Goal: Information Seeking & Learning: Learn about a topic

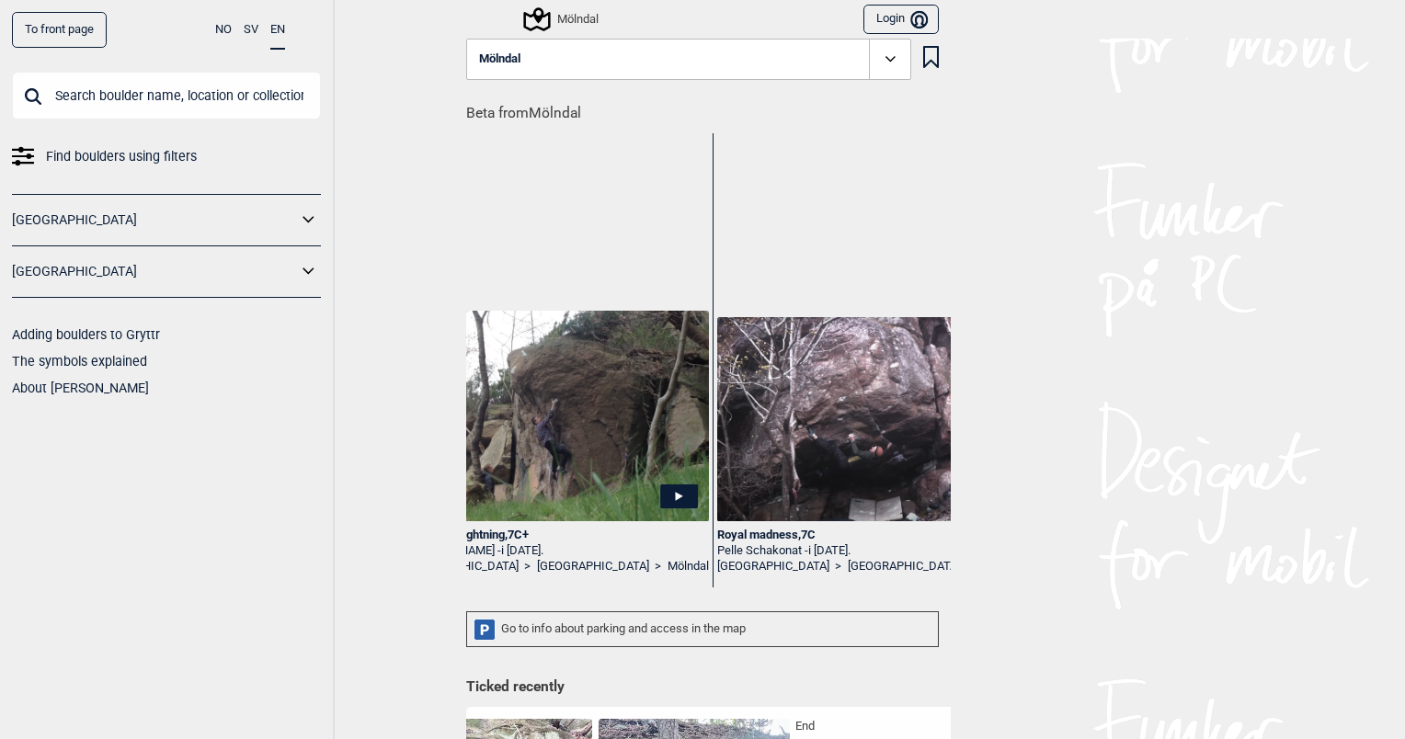
scroll to position [0, 5677]
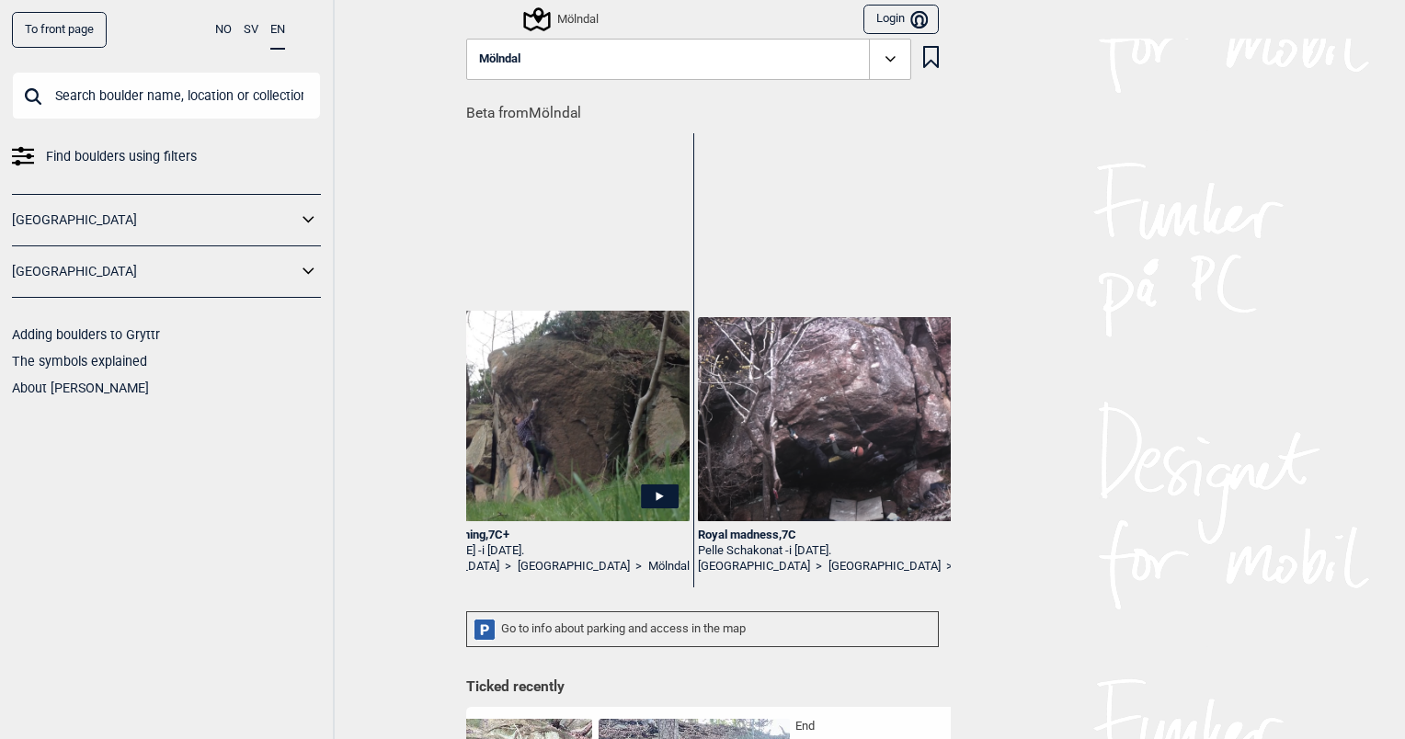
click at [769, 533] on div "Royal madness , 7C" at bounding box center [849, 536] width 302 height 16
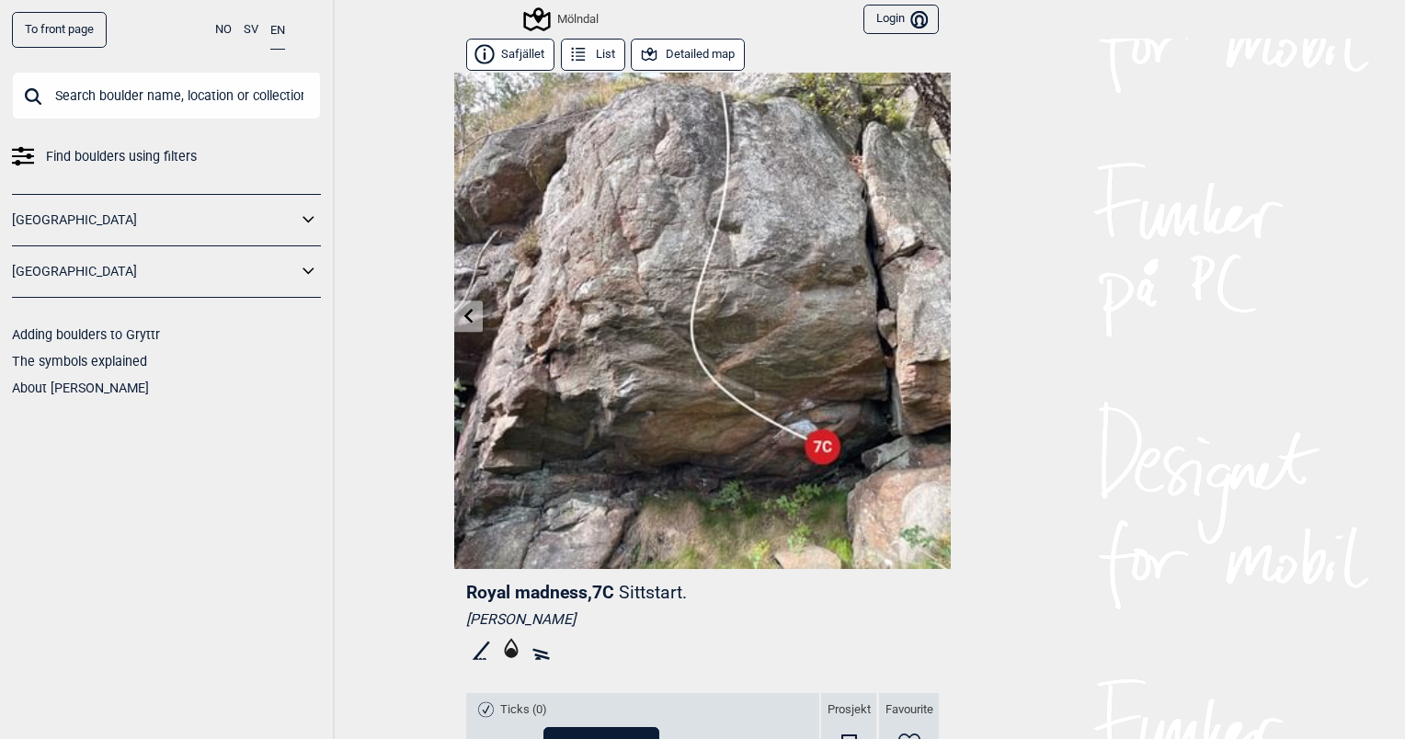
click at [687, 57] on button "Detailed map" at bounding box center [688, 55] width 114 height 32
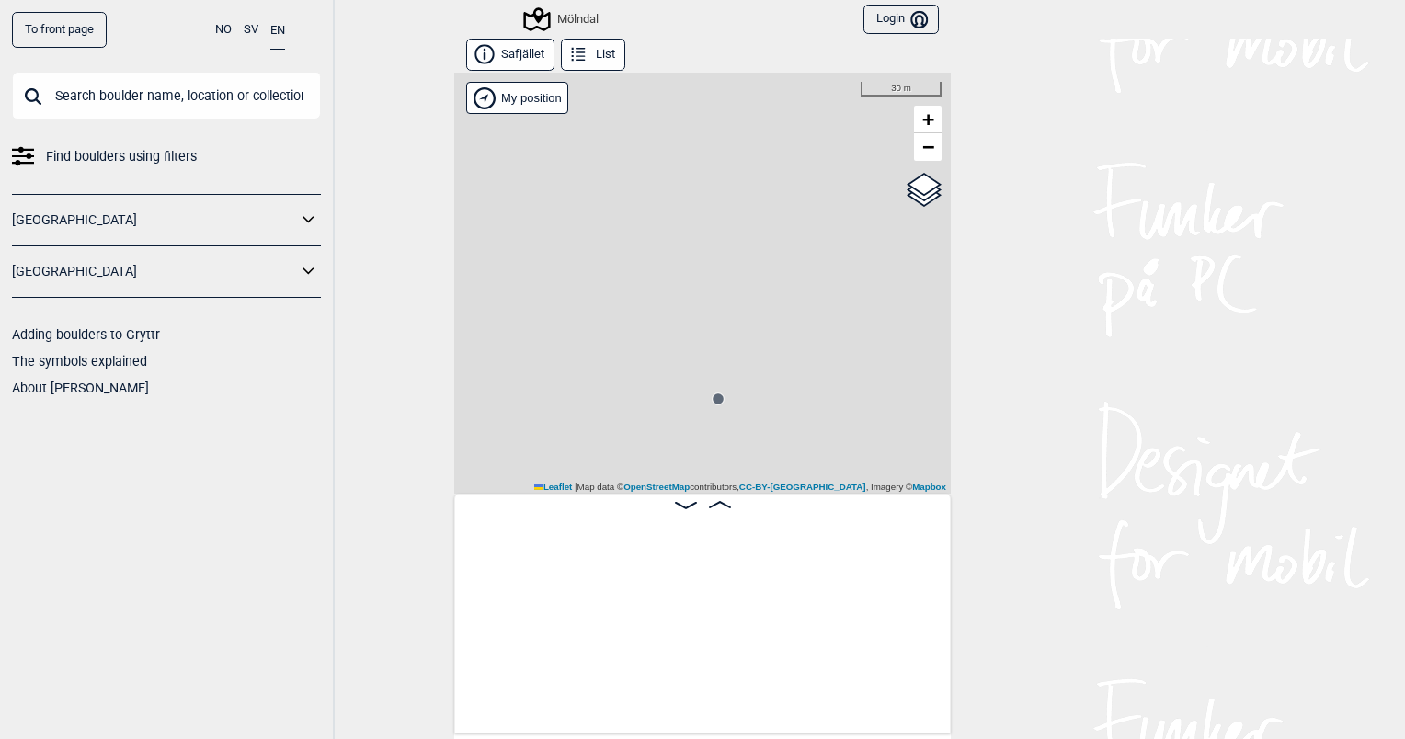
scroll to position [0, 1229]
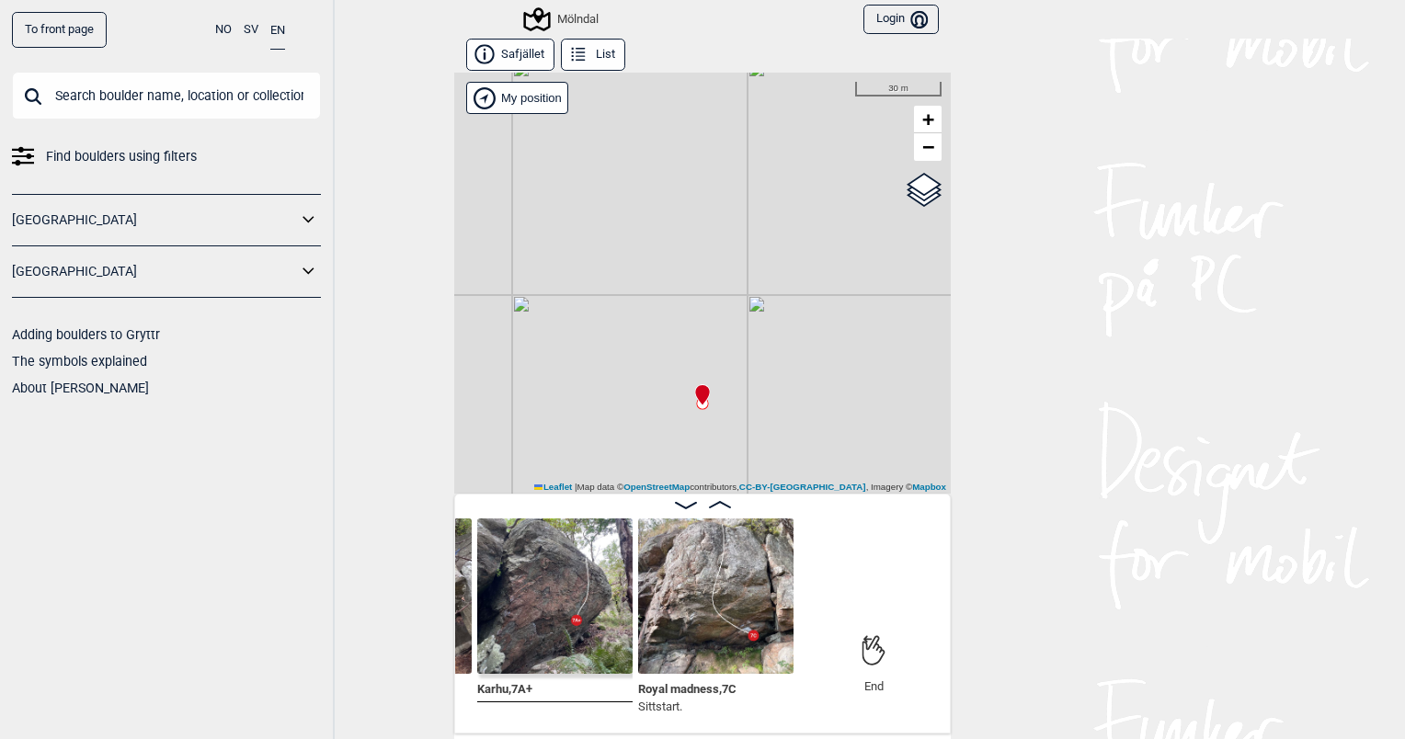
click at [692, 594] on img at bounding box center [715, 595] width 155 height 155
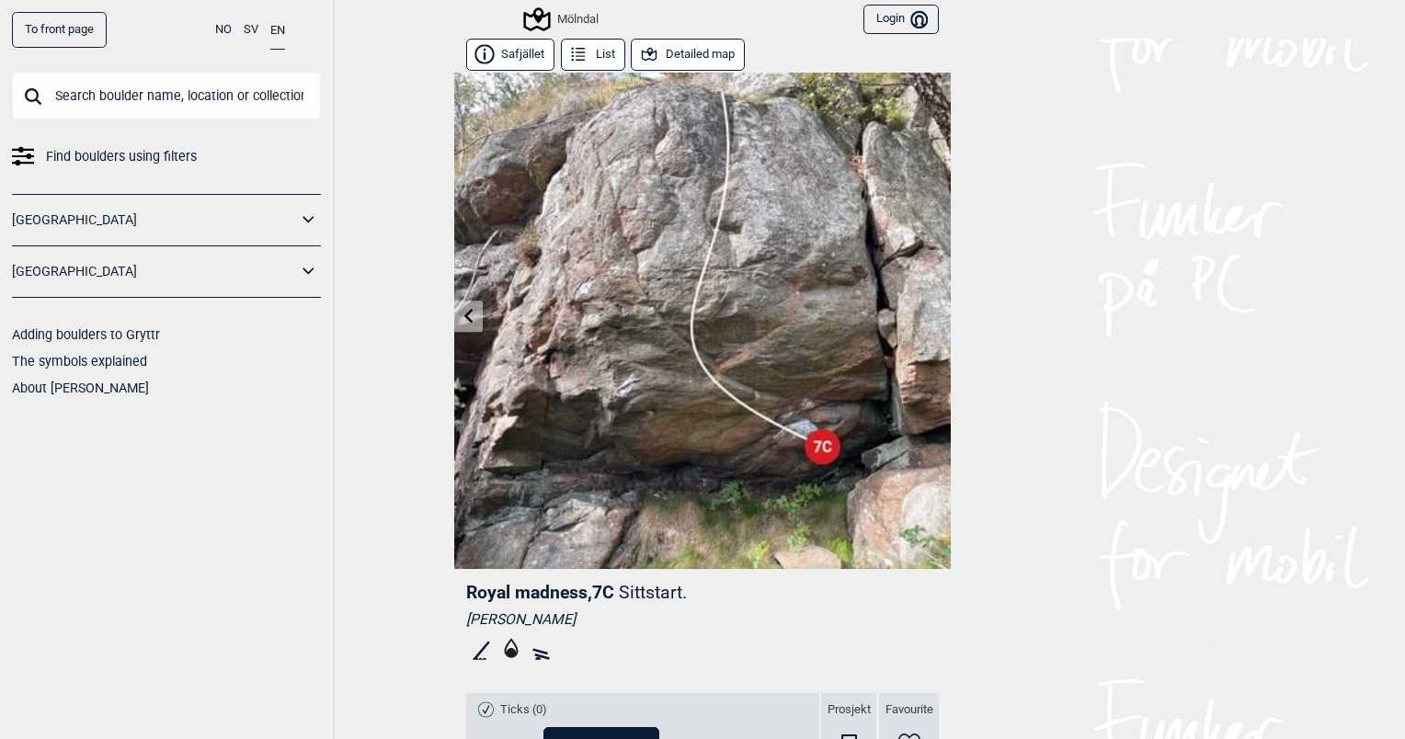
click at [654, 50] on button "Detailed map" at bounding box center [688, 55] width 114 height 32
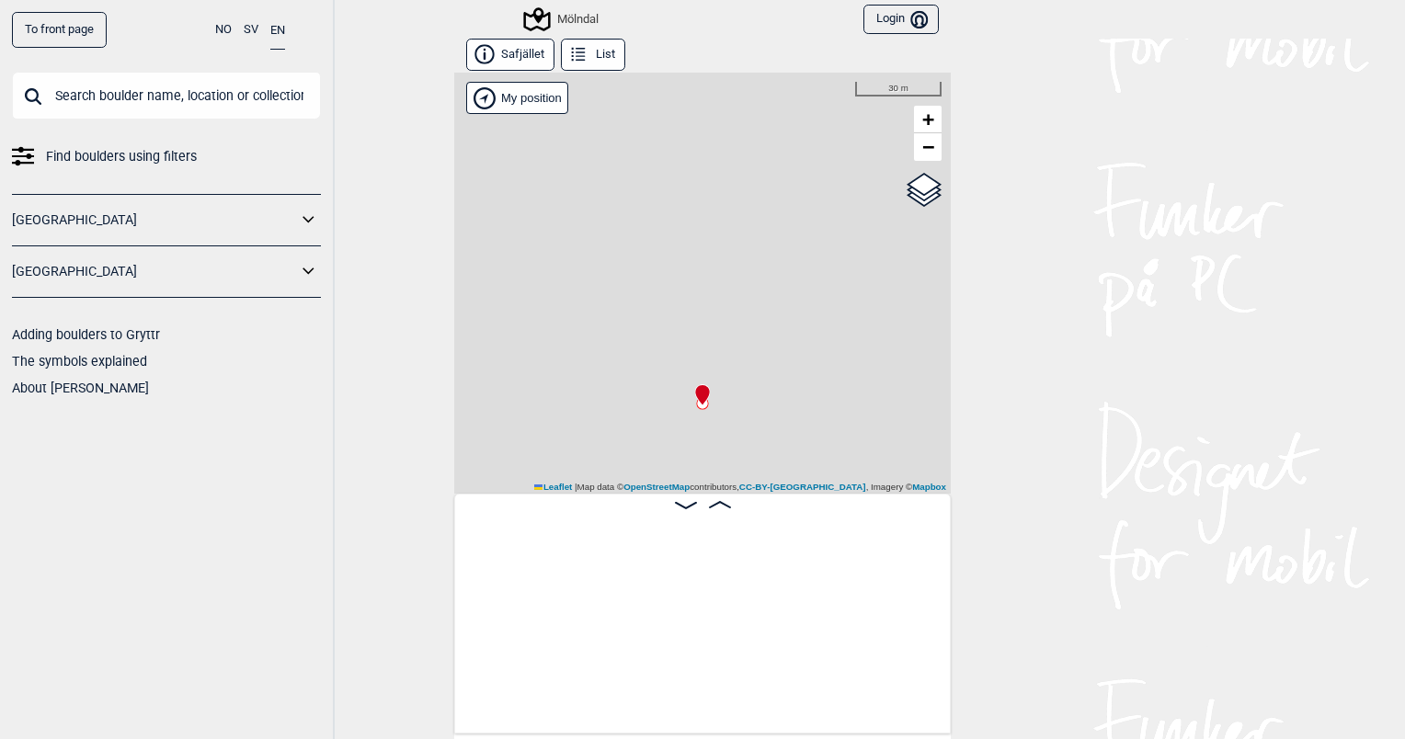
scroll to position [0, 1229]
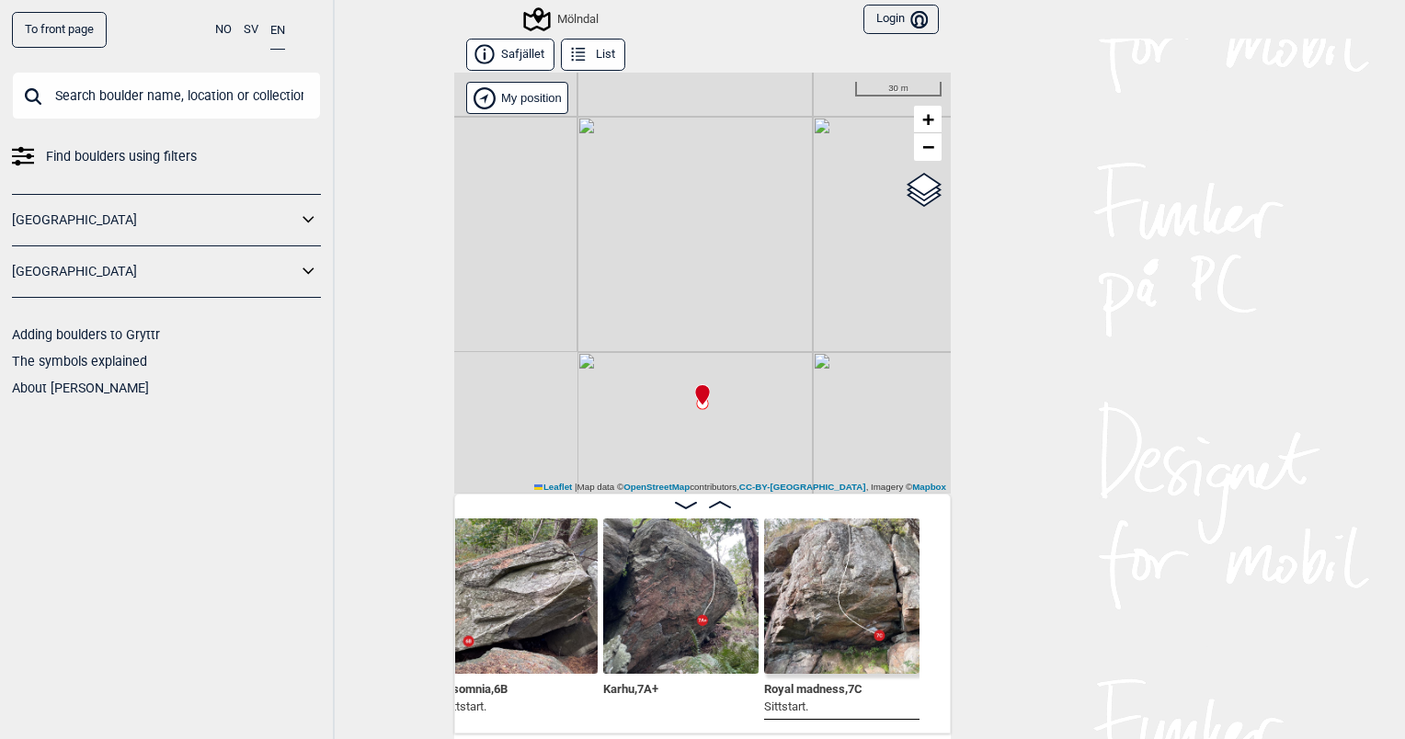
scroll to position [0, 1160]
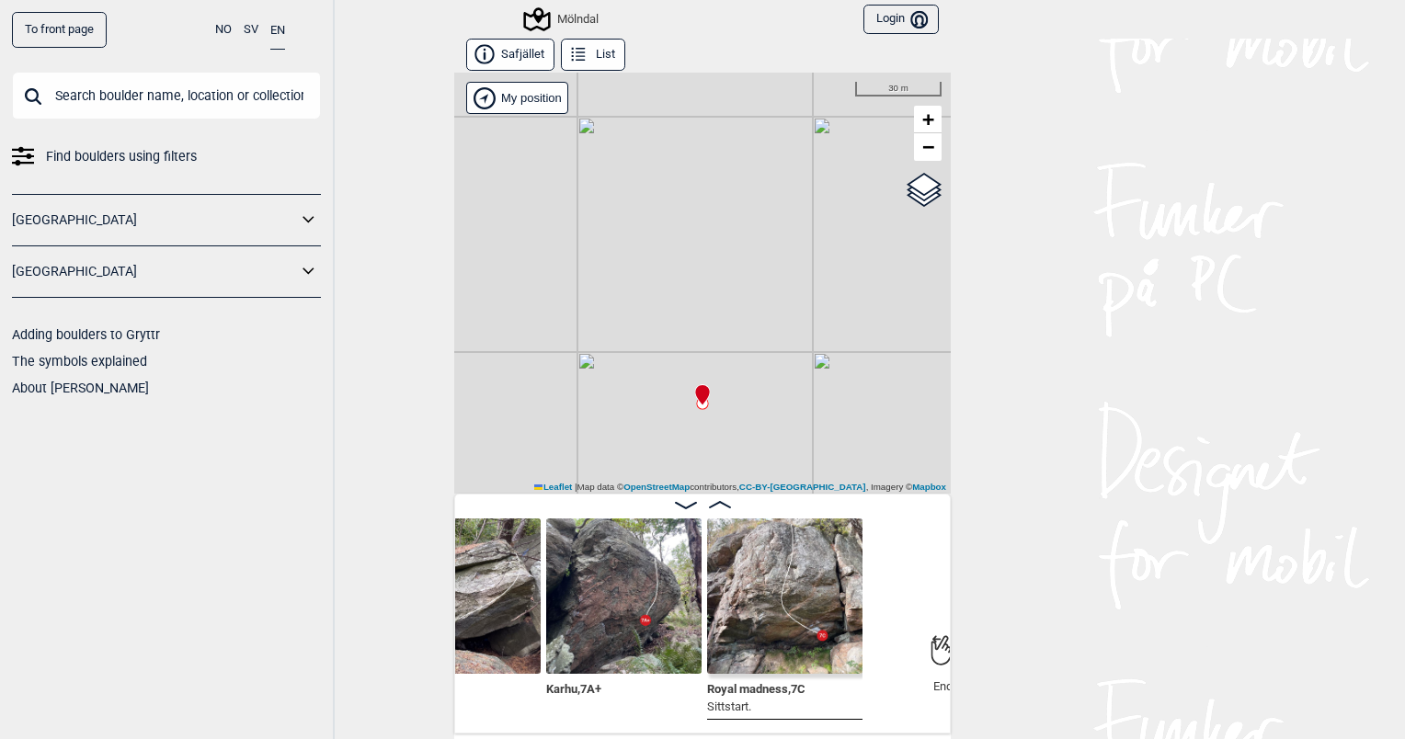
click at [695, 391] on icon at bounding box center [702, 395] width 14 height 20
drag, startPoint x: 692, startPoint y: 391, endPoint x: 1204, endPoint y: 447, distance: 515.1
click at [1204, 447] on div "To front page NO SV EN Find boulders using filters [GEOGRAPHIC_DATA] [GEOGRAPHI…" at bounding box center [702, 369] width 1405 height 739
click at [925, 150] on span "−" at bounding box center [928, 146] width 12 height 23
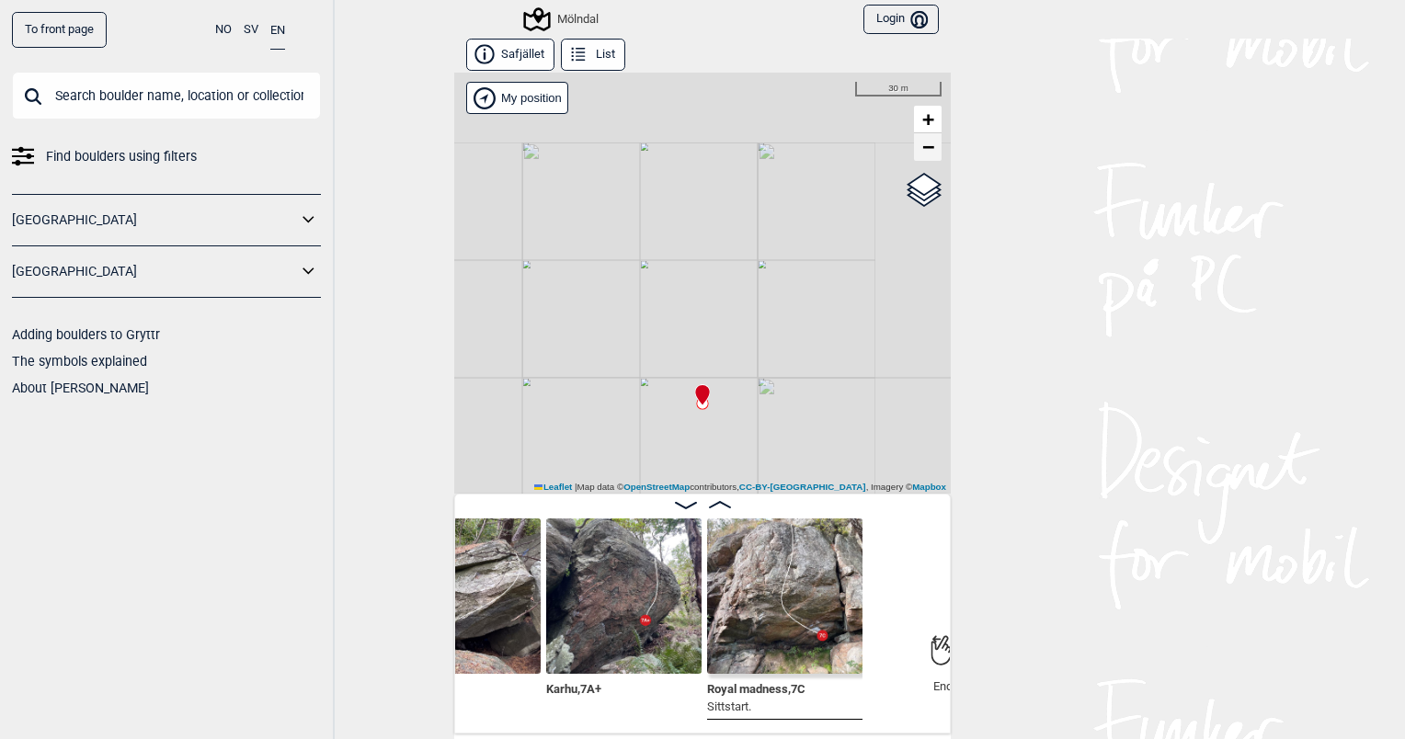
click at [925, 150] on span "−" at bounding box center [928, 146] width 12 height 23
drag, startPoint x: 784, startPoint y: 435, endPoint x: 909, endPoint y: 303, distance: 181.4
click at [909, 303] on div "Mölndal My position 100 m + − OpenStreetMap Google satellite Leaflet | Map data…" at bounding box center [702, 283] width 496 height 421
drag, startPoint x: 739, startPoint y: 424, endPoint x: 776, endPoint y: 346, distance: 86.4
click at [776, 346] on div "Mölndal My position 100 m + − OpenStreetMap Google satellite Leaflet | Map data…" at bounding box center [702, 283] width 496 height 421
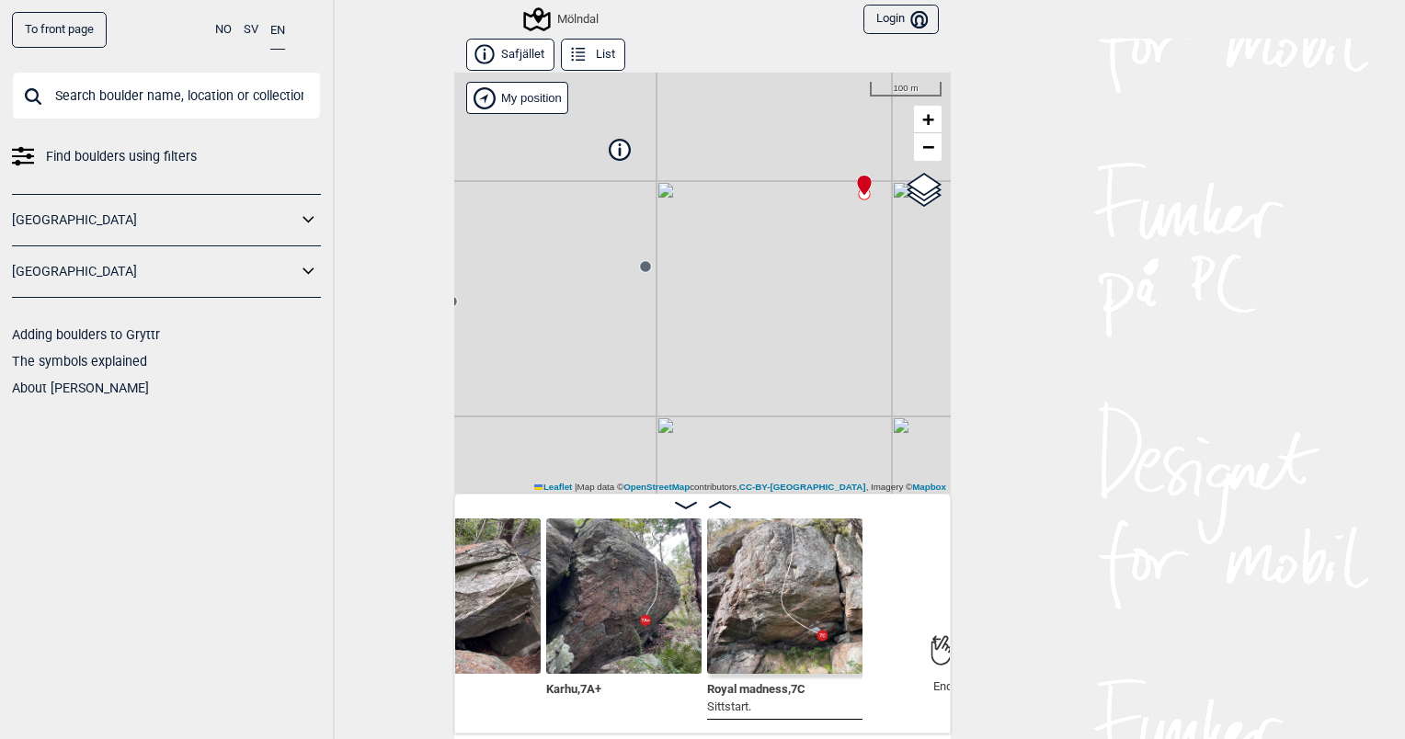
click at [641, 272] on circle at bounding box center [645, 266] width 12 height 12
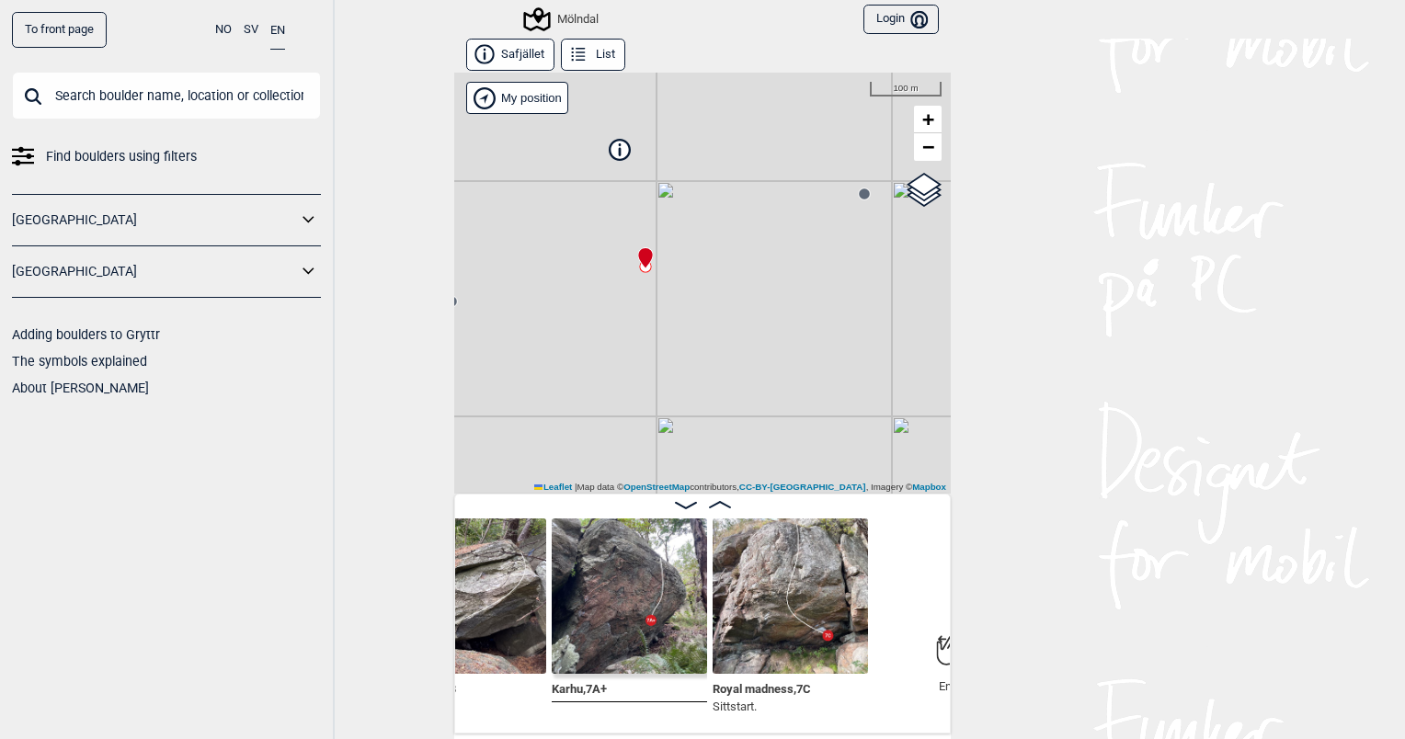
scroll to position [0, 1088]
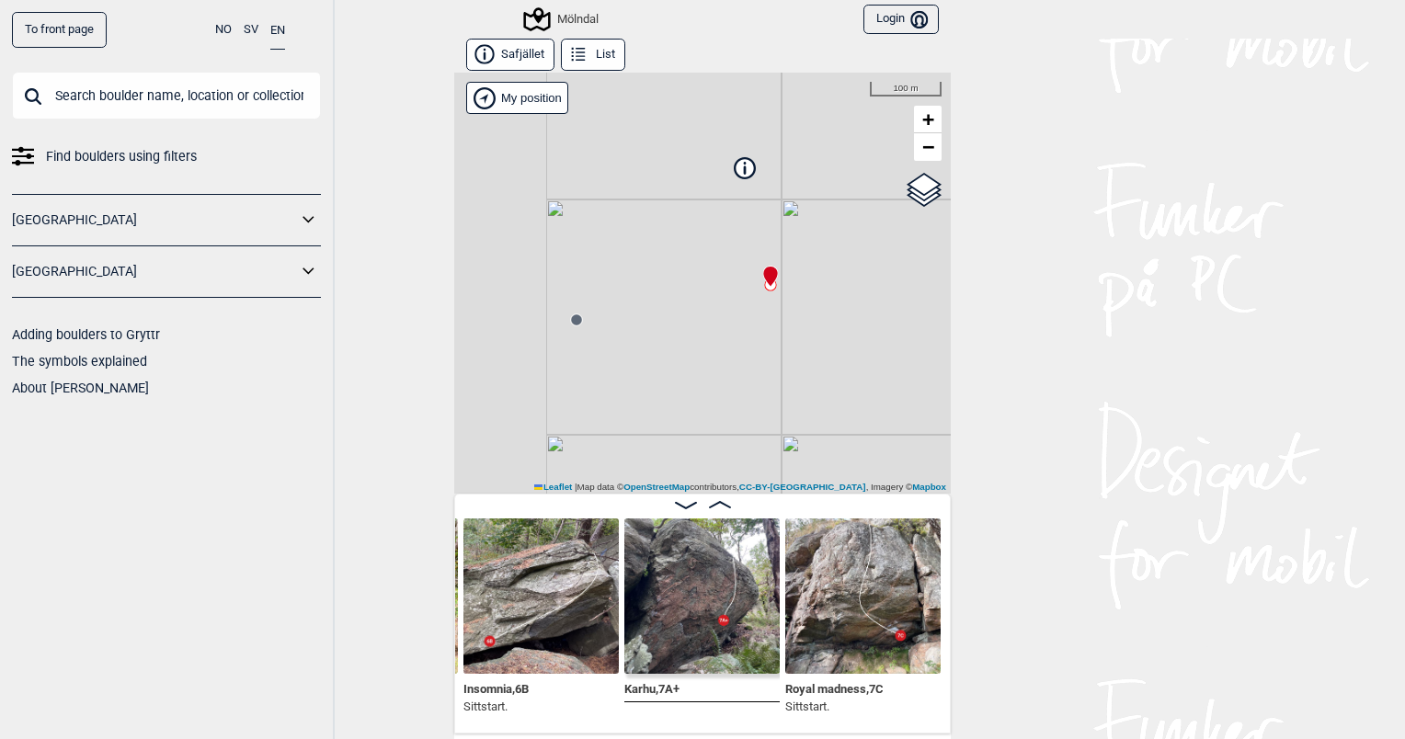
drag, startPoint x: 685, startPoint y: 353, endPoint x: 818, endPoint y: 365, distance: 133.8
click at [818, 365] on div "Mölndal My position 100 m + − OpenStreetMap Google satellite Leaflet | Map data…" at bounding box center [702, 283] width 496 height 421
click at [579, 316] on circle at bounding box center [584, 313] width 11 height 11
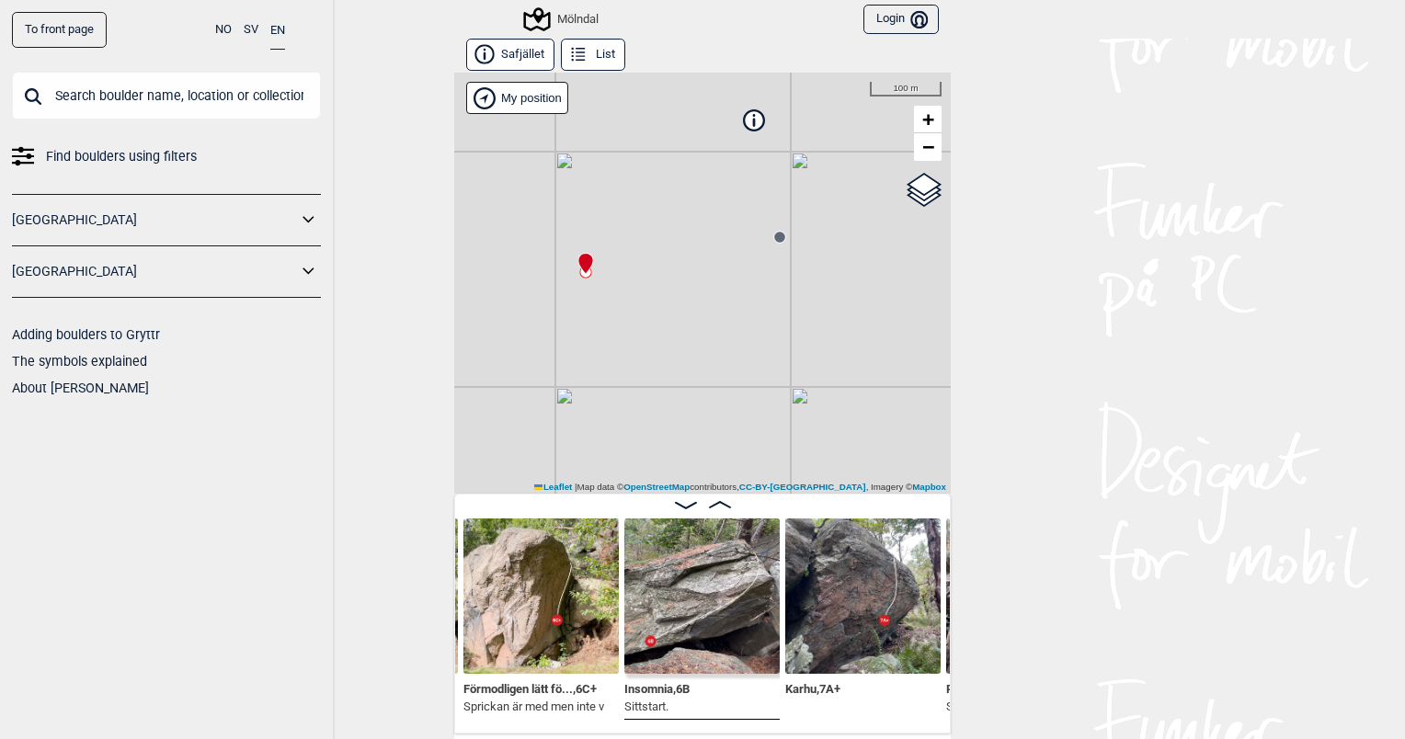
drag, startPoint x: 691, startPoint y: 399, endPoint x: 692, endPoint y: 358, distance: 41.4
click at [692, 358] on div "Mölndal My position 100 m + − OpenStreetMap Google satellite Leaflet | Map data…" at bounding box center [702, 283] width 496 height 421
drag, startPoint x: 660, startPoint y: 305, endPoint x: 789, endPoint y: 408, distance: 164.8
click at [789, 408] on div "Mölndal My position 100 m + − OpenStreetMap Google satellite Leaflet | Map data…" at bounding box center [702, 283] width 496 height 421
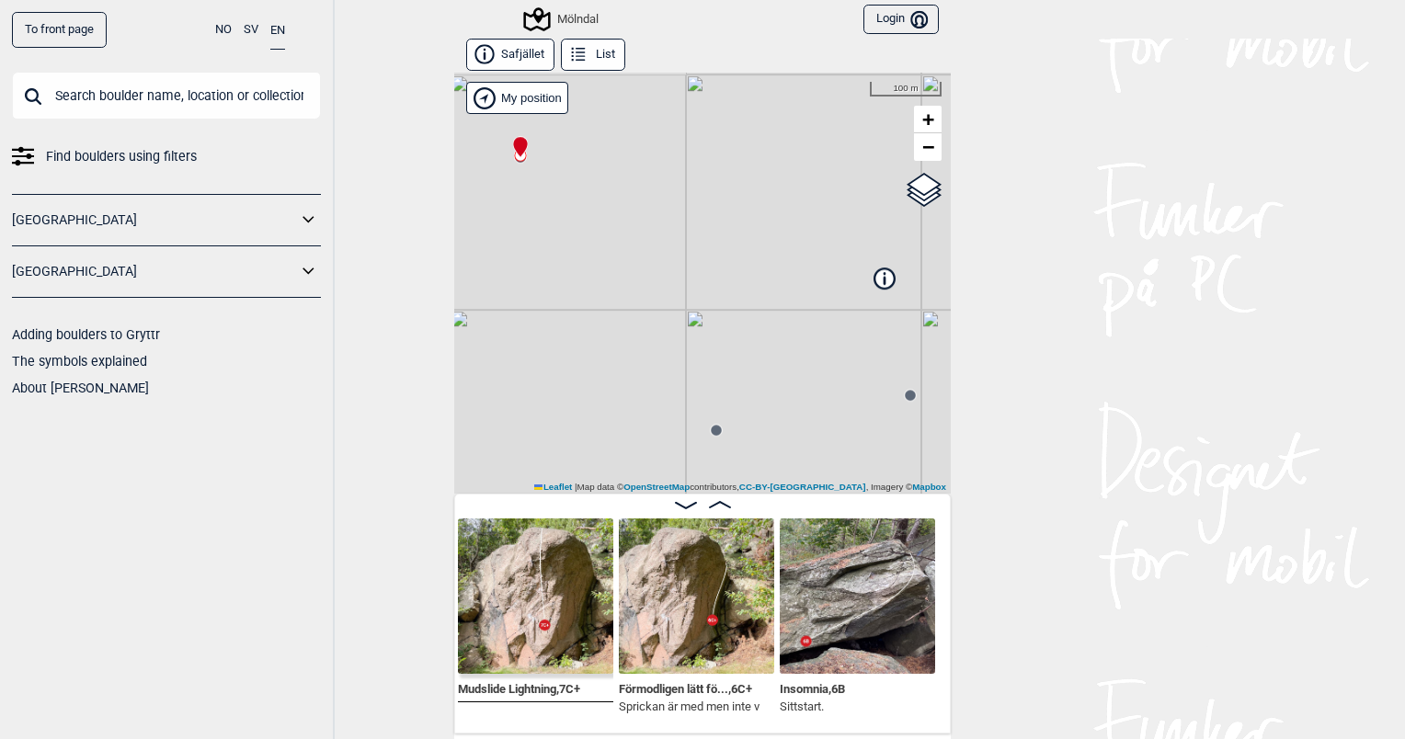
scroll to position [0, 770]
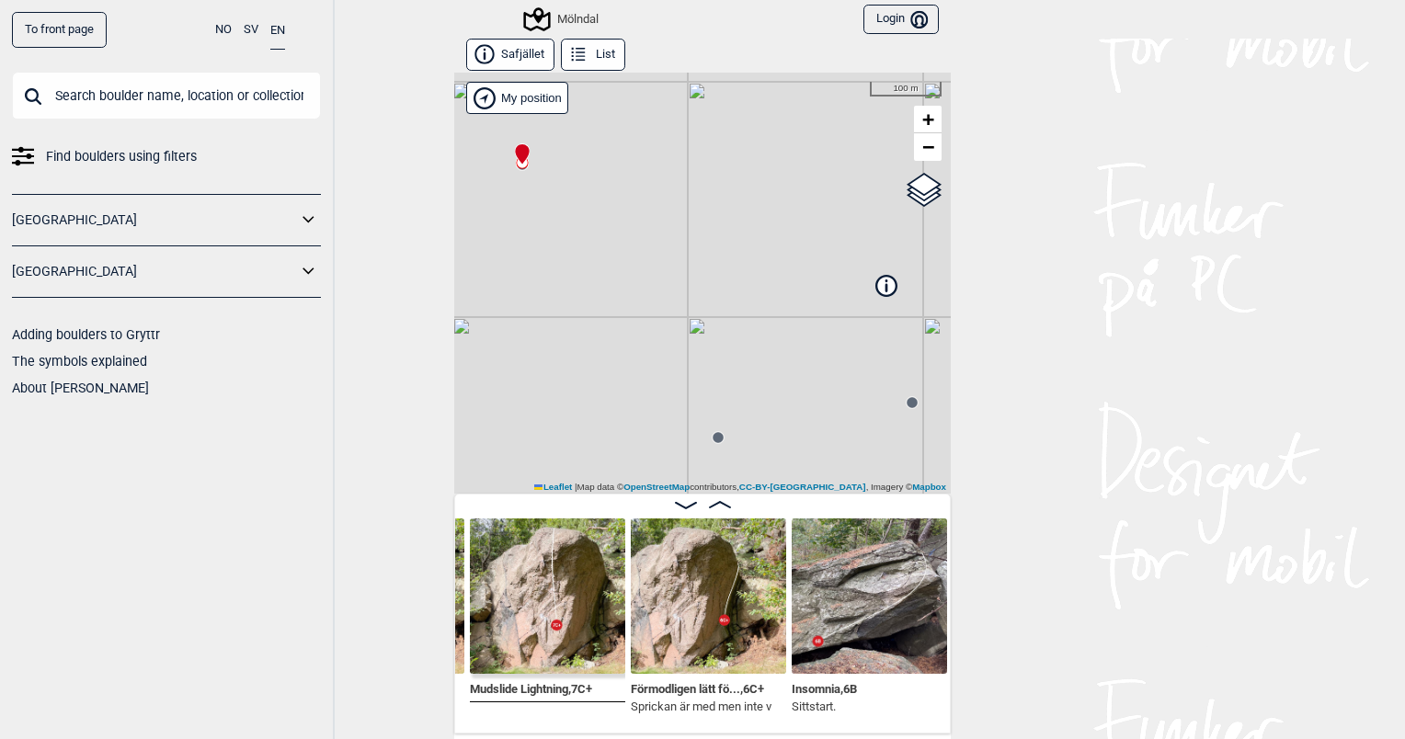
drag, startPoint x: 786, startPoint y: 349, endPoint x: 774, endPoint y: 256, distance: 93.6
click at [774, 256] on div "Mölndal My position 100 m + − OpenStreetMap Google satellite Leaflet | Map data…" at bounding box center [702, 283] width 496 height 421
click at [700, 387] on circle at bounding box center [705, 385] width 11 height 11
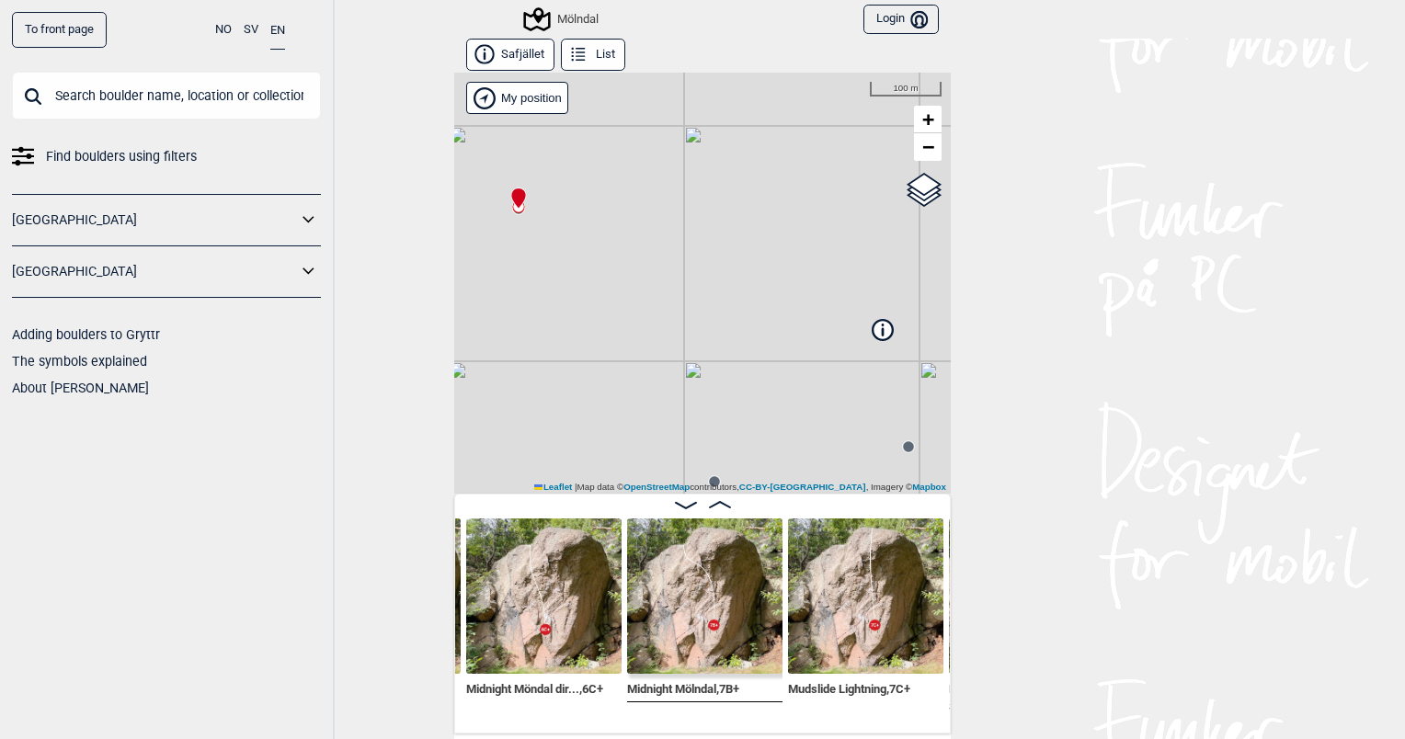
scroll to position [0, 448]
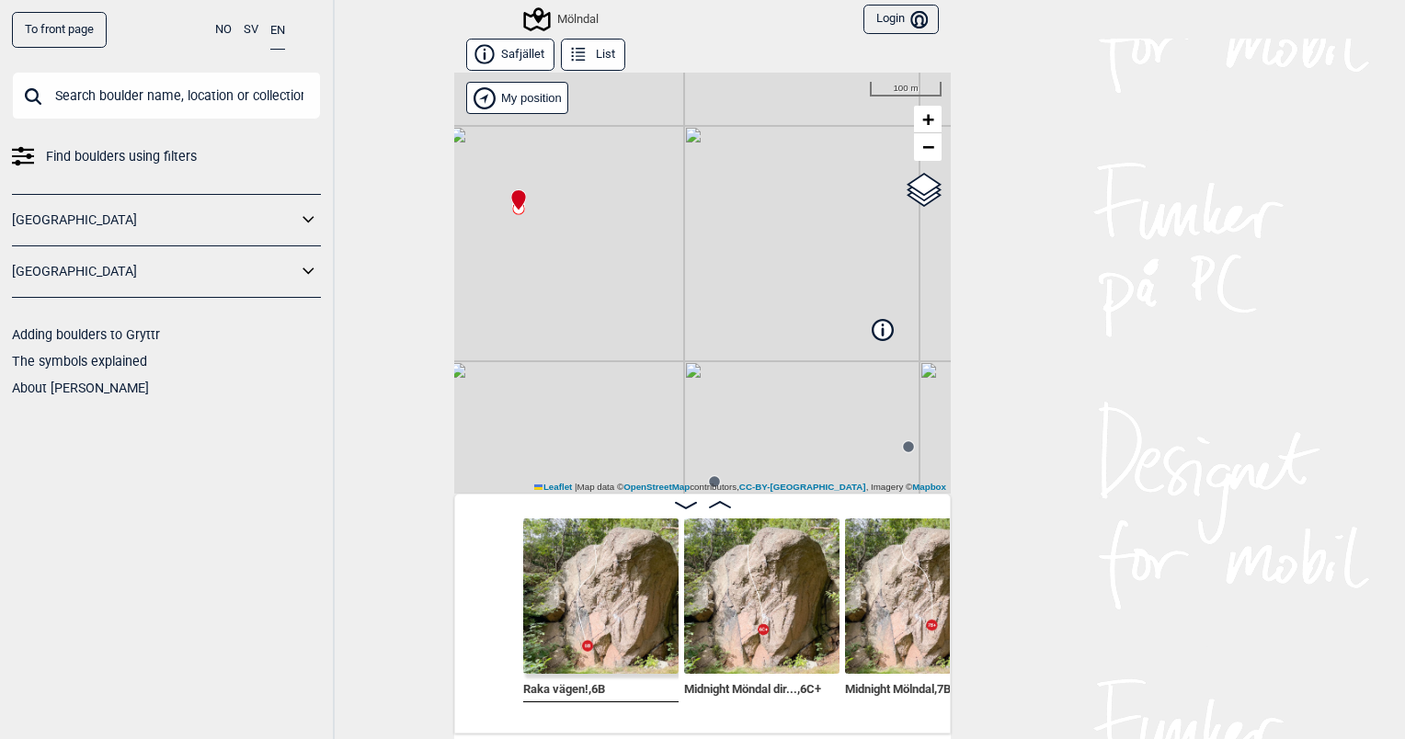
scroll to position [0, 242]
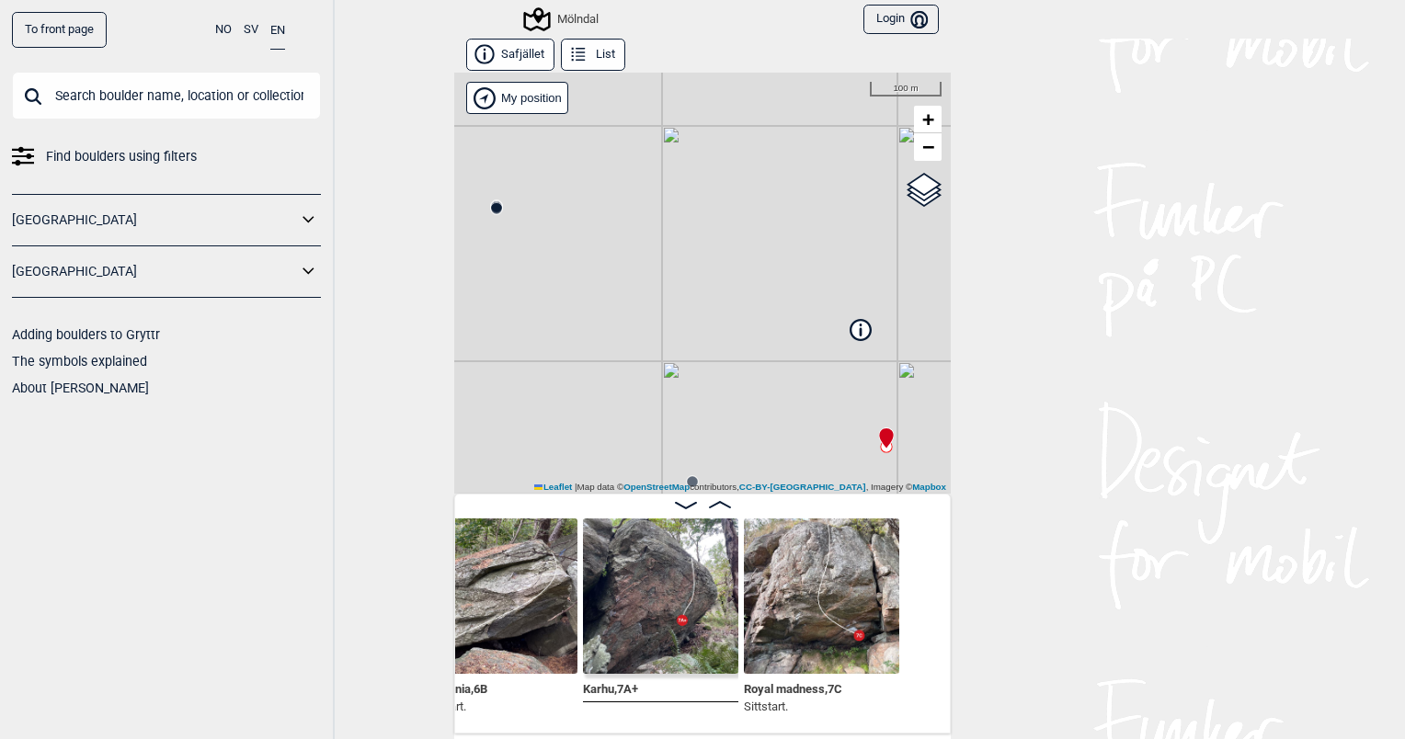
scroll to position [0, 1155]
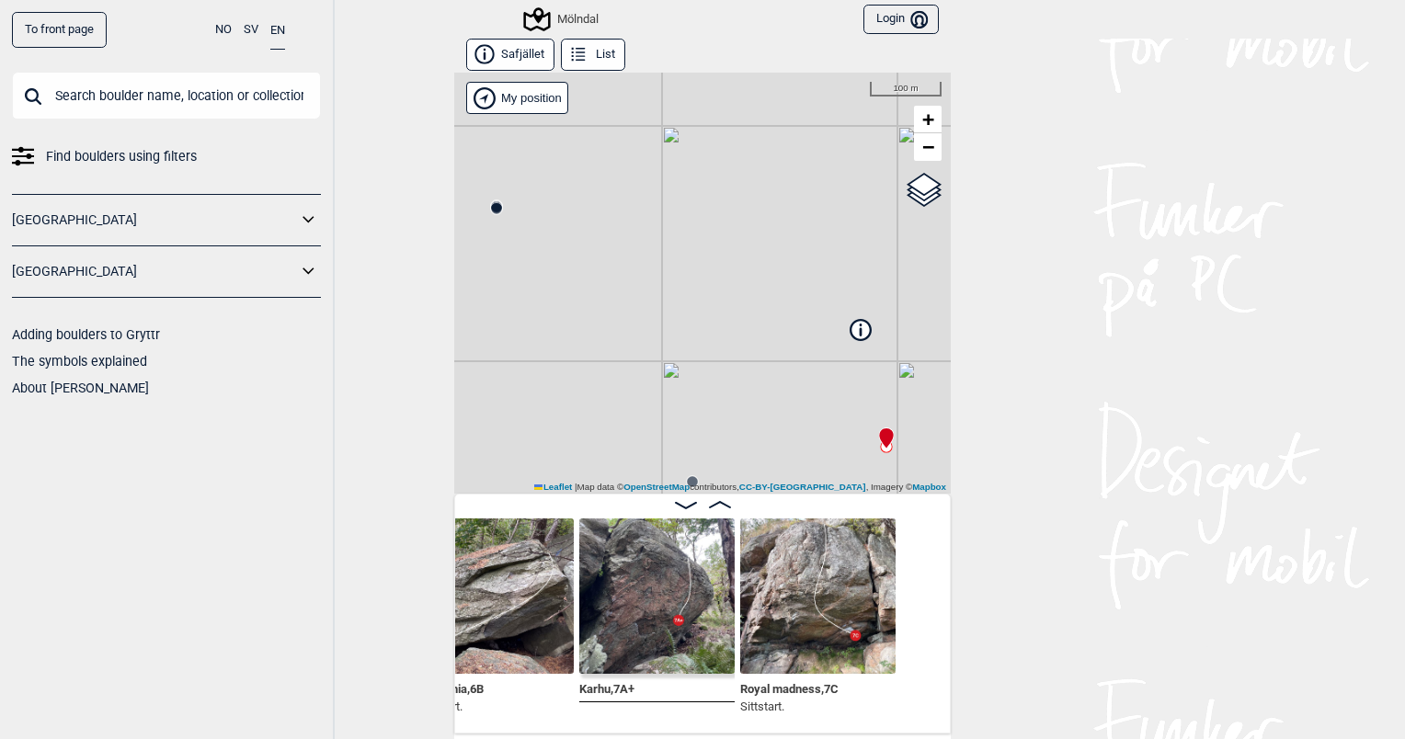
click at [790, 594] on img at bounding box center [817, 595] width 155 height 155
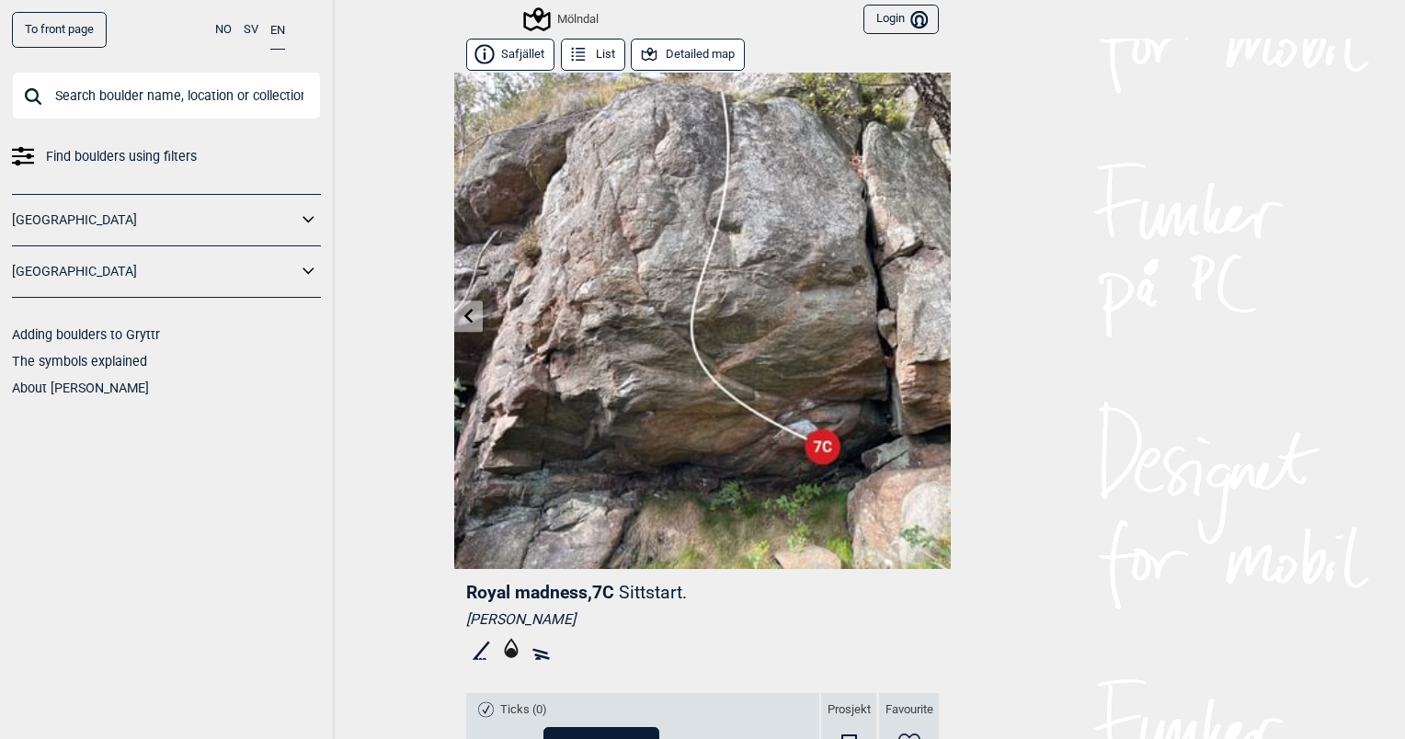
click at [701, 70] on button "Detailed map" at bounding box center [688, 55] width 114 height 32
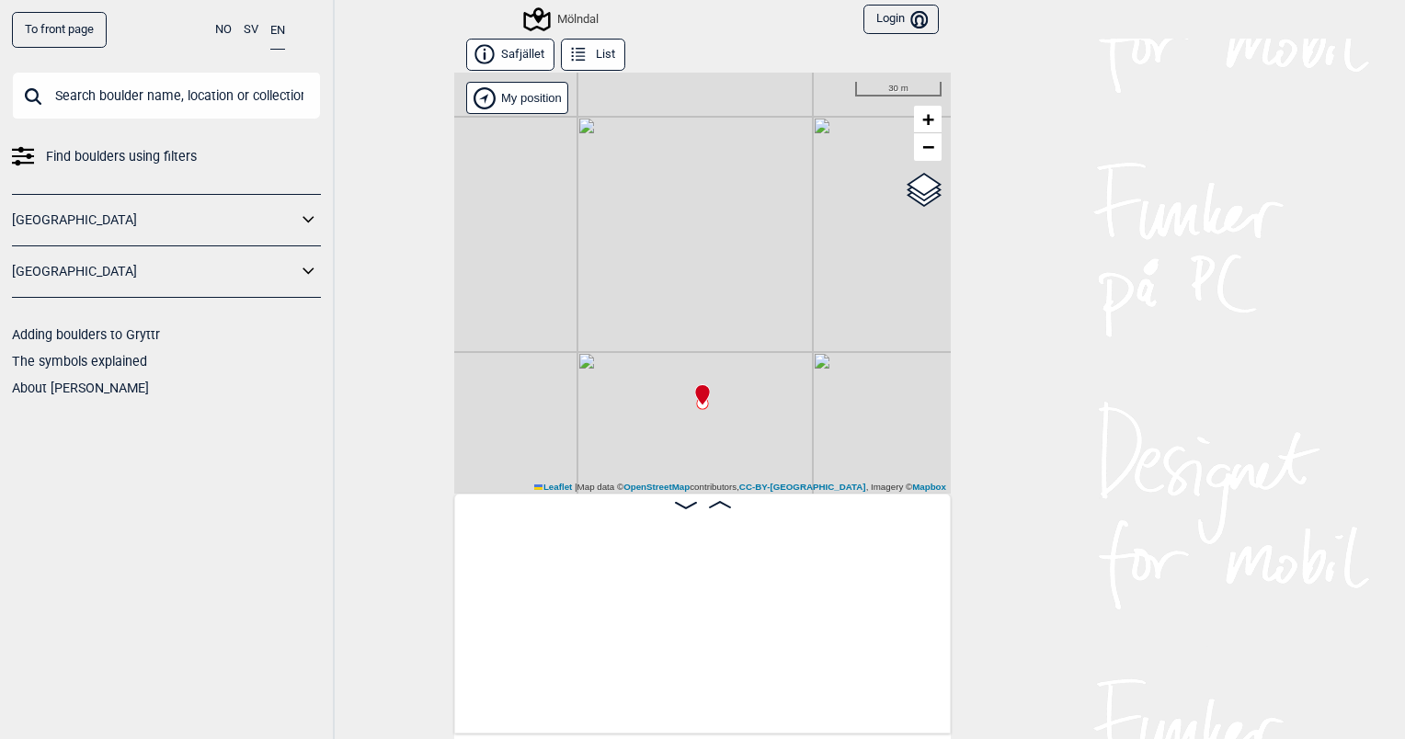
scroll to position [0, 1229]
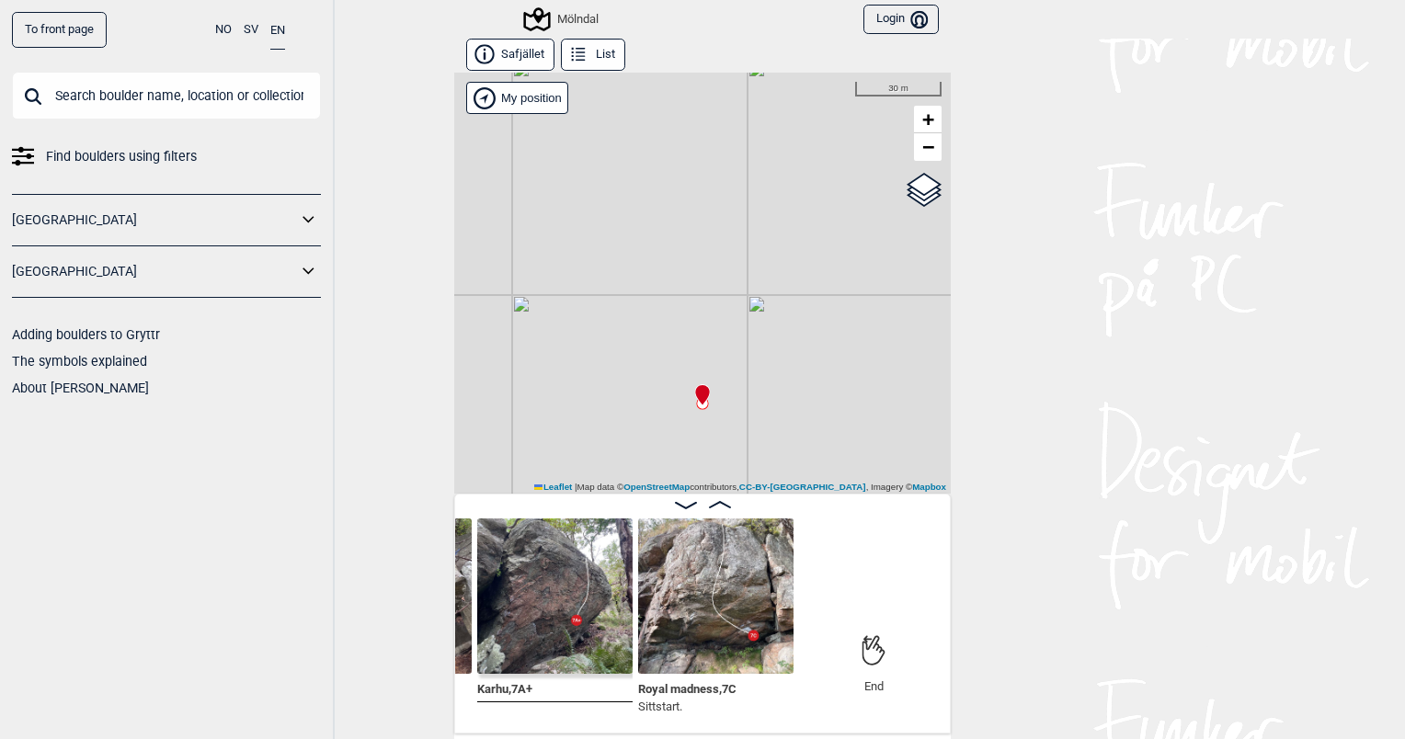
click at [922, 161] on div "Mölndal My position 30 m + − OpenStreetMap Google satellite Leaflet | Map data …" at bounding box center [702, 283] width 496 height 421
click at [923, 156] on span "−" at bounding box center [928, 146] width 12 height 23
click at [922, 148] on span "−" at bounding box center [928, 146] width 12 height 23
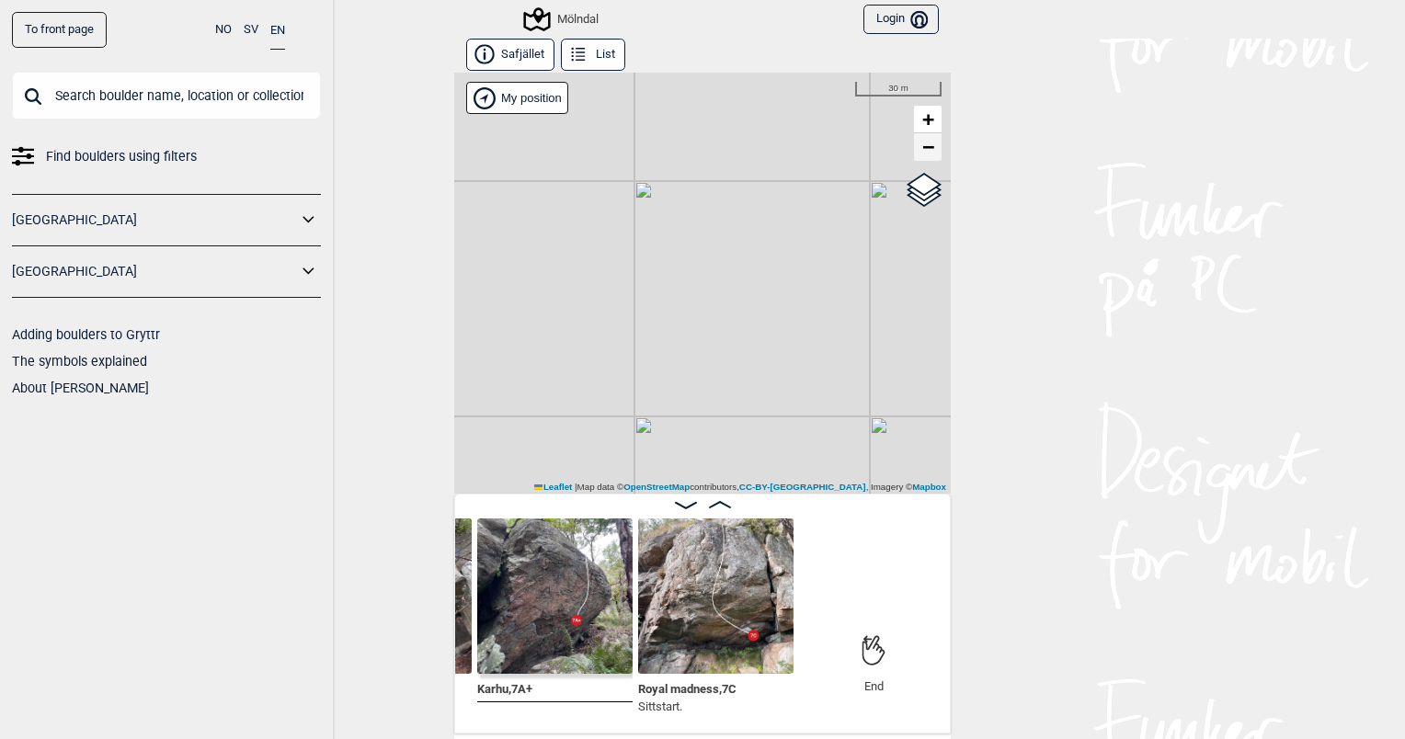
click at [922, 148] on span "−" at bounding box center [928, 146] width 12 height 23
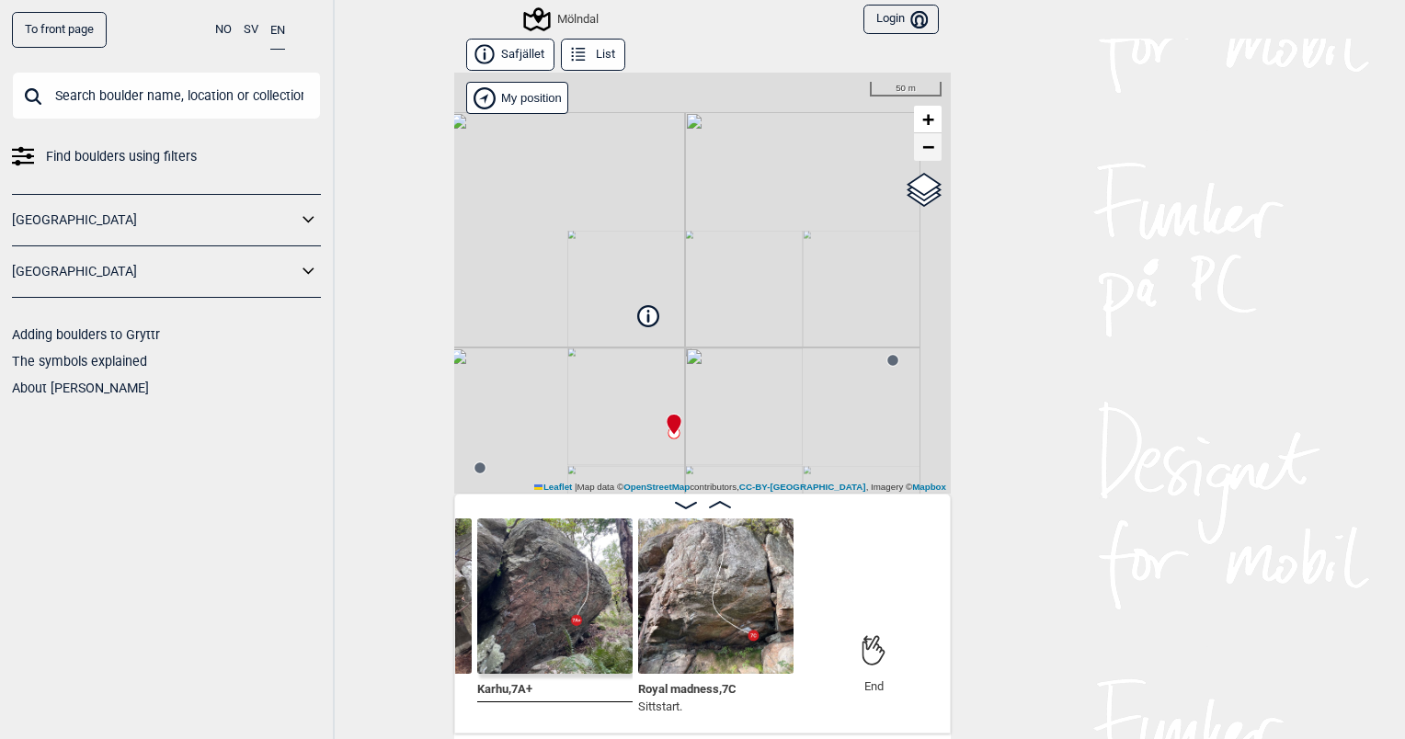
click at [922, 148] on span "−" at bounding box center [928, 146] width 12 height 23
drag, startPoint x: 801, startPoint y: 409, endPoint x: 788, endPoint y: 315, distance: 94.6
click at [788, 315] on div "Mölndal My position 200 m + − OpenStreetMap Google satellite Leaflet | Map data…" at bounding box center [702, 283] width 496 height 421
click at [705, 632] on img at bounding box center [715, 595] width 155 height 155
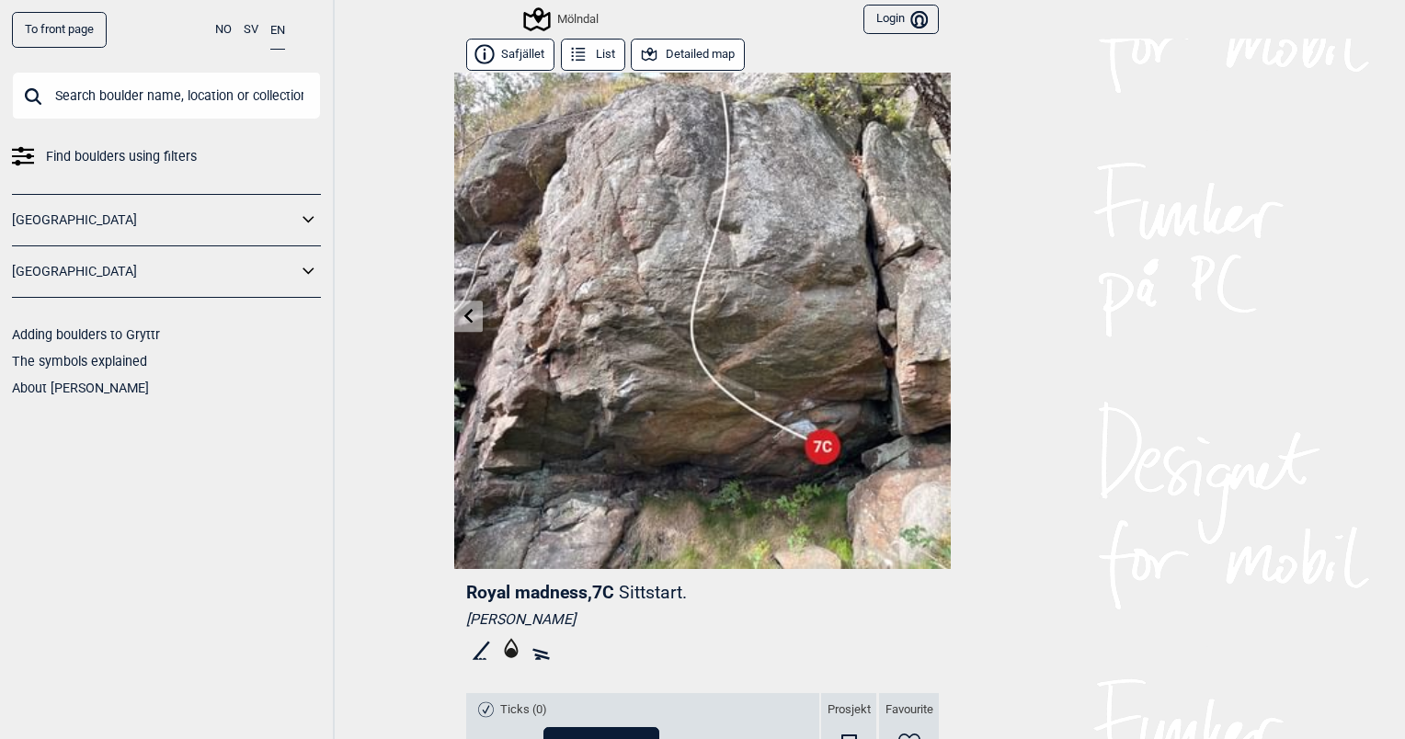
click at [641, 53] on icon at bounding box center [648, 54] width 15 height 13
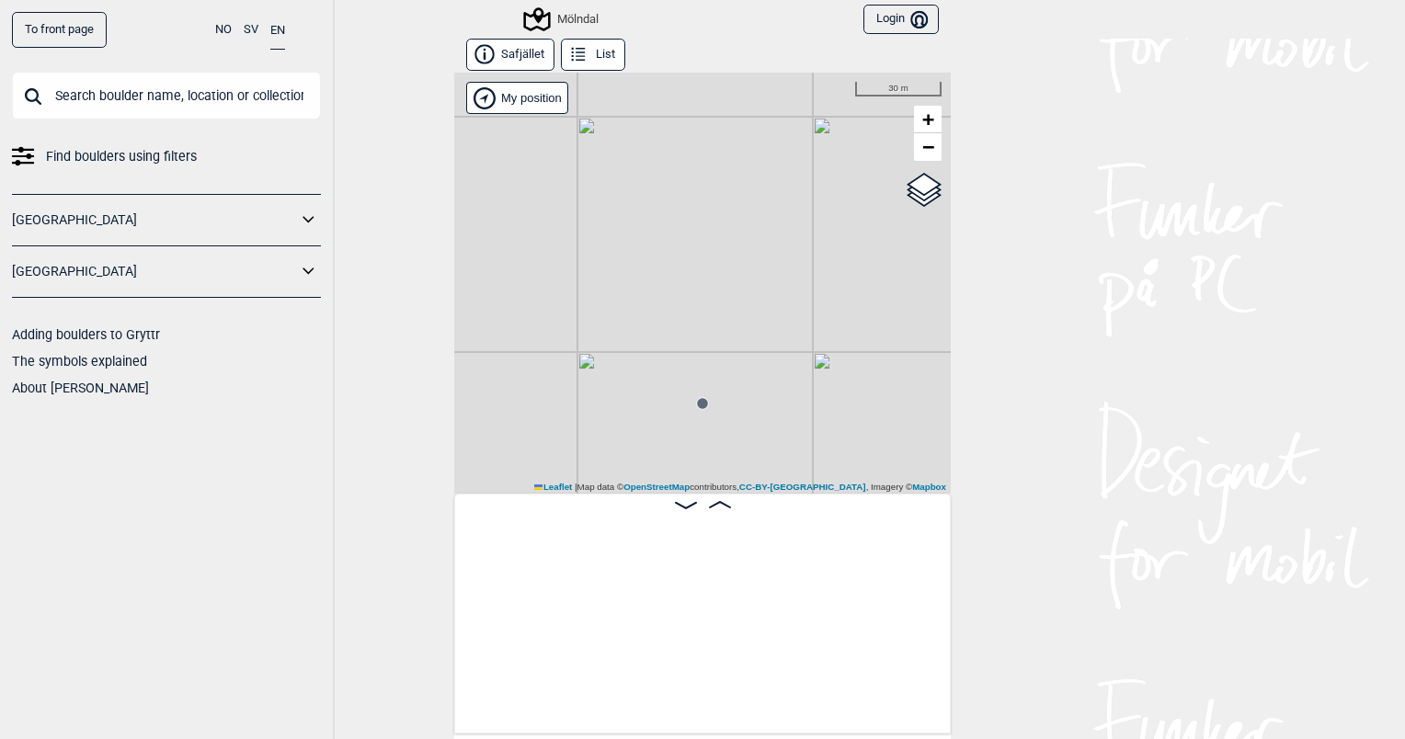
scroll to position [0, 1229]
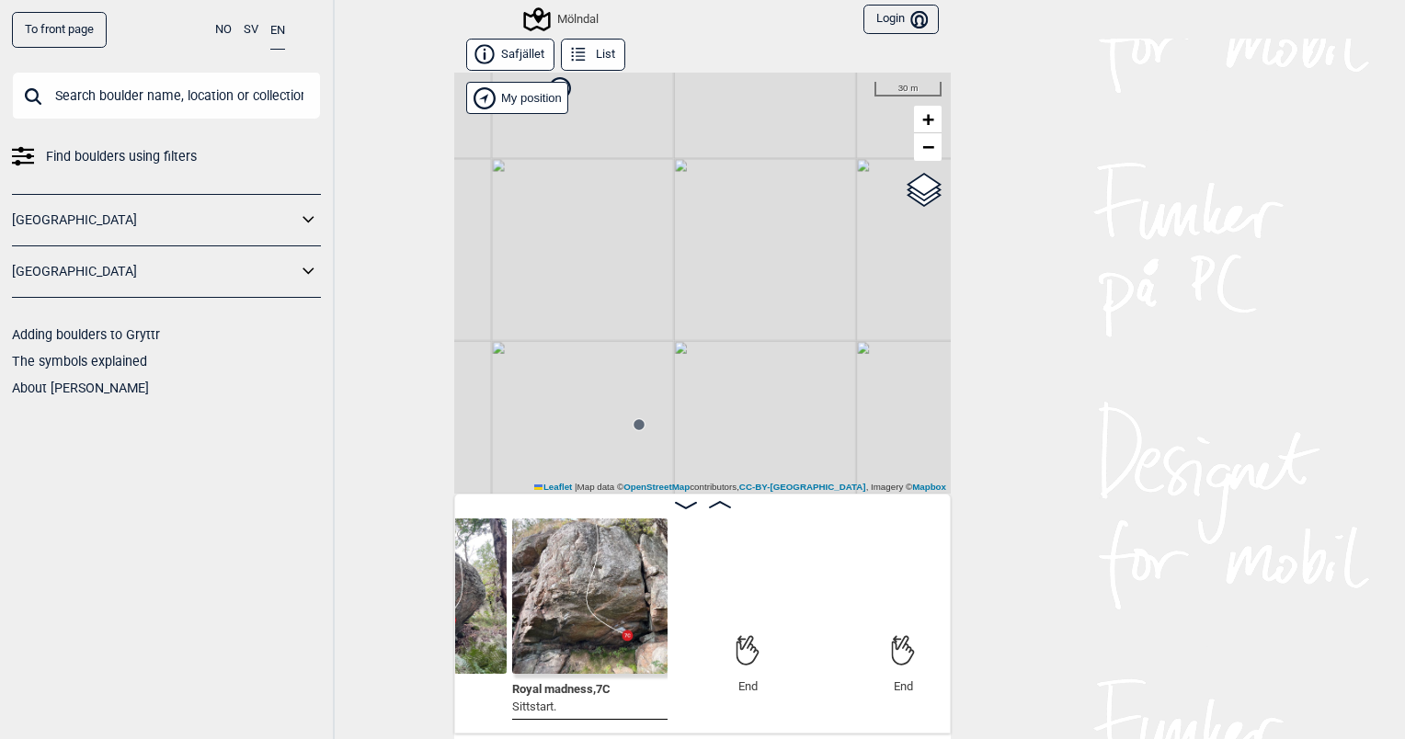
scroll to position [0, 1362]
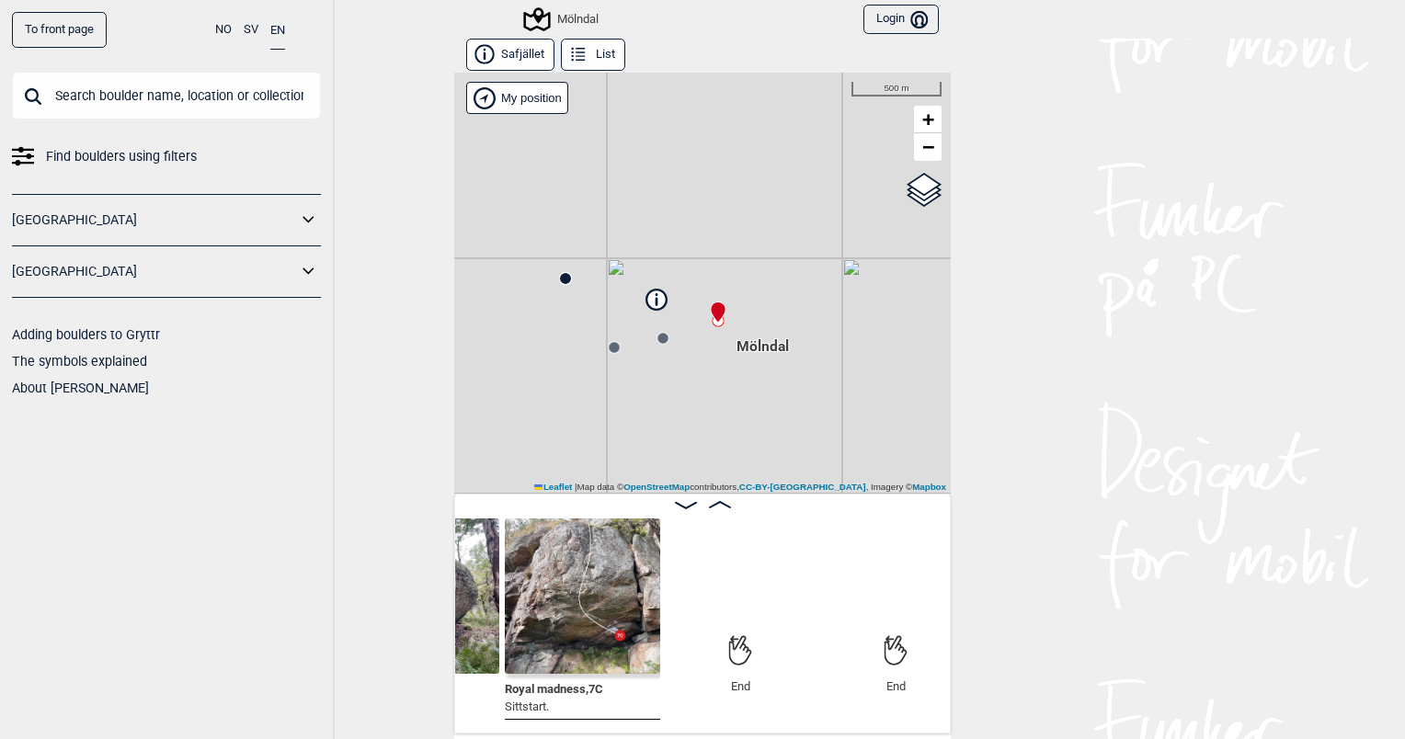
drag, startPoint x: 876, startPoint y: 435, endPoint x: 766, endPoint y: 404, distance: 114.4
click at [766, 404] on div "Mölndal My position 500 m + − OpenStreetMap Google satellite Leaflet | Map data…" at bounding box center [702, 283] width 496 height 421
drag, startPoint x: 638, startPoint y: 314, endPoint x: 747, endPoint y: 325, distance: 110.0
click at [747, 325] on div "Mölndal My position 50 m + − OpenStreetMap Google satellite Leaflet | Map data …" at bounding box center [702, 283] width 496 height 421
